Goal: Information Seeking & Learning: Learn about a topic

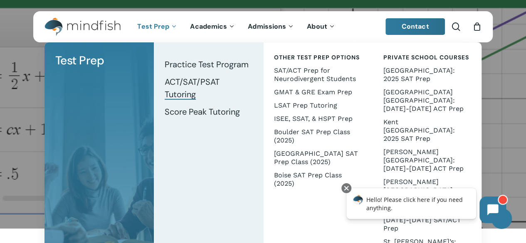
click at [193, 95] on span "ACT/SAT/PSAT Tutoring" at bounding box center [192, 87] width 55 height 23
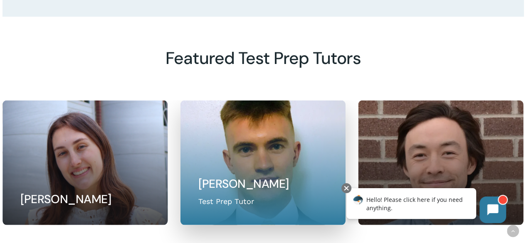
scroll to position [782, 0]
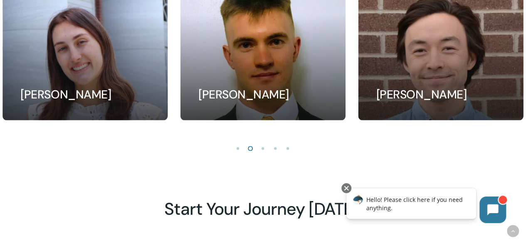
click at [249, 151] on li "Page dot 2" at bounding box center [250, 148] width 12 height 12
click at [261, 151] on li "Page dot 3" at bounding box center [263, 148] width 12 height 12
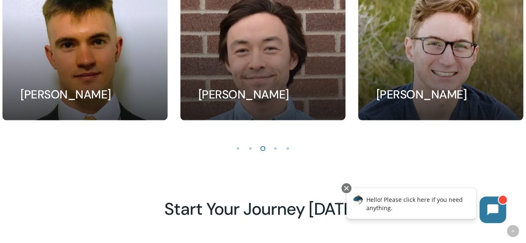
click at [273, 153] on li "Page dot 4" at bounding box center [275, 148] width 12 height 12
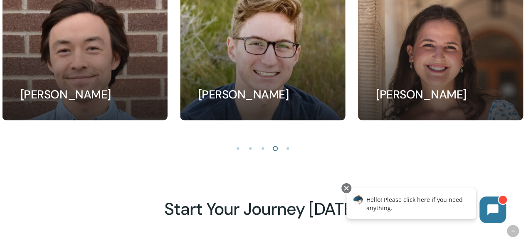
click at [286, 152] on li "Page dot 5" at bounding box center [288, 148] width 12 height 12
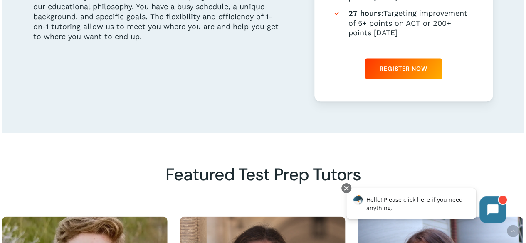
scroll to position [552, 0]
